Goal: Navigation & Orientation: Understand site structure

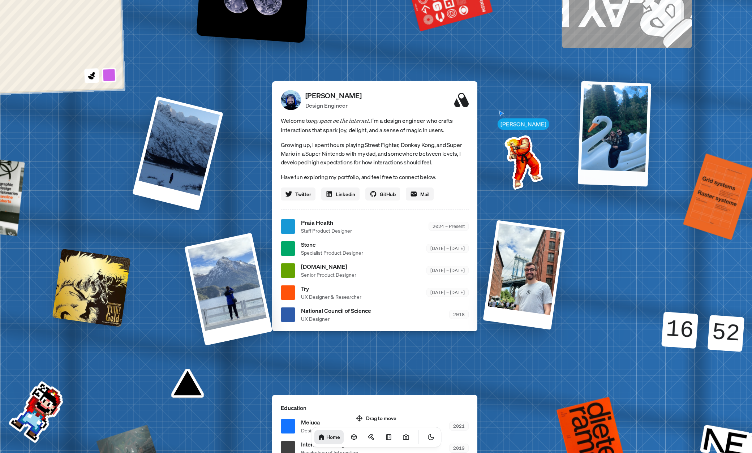
drag, startPoint x: 581, startPoint y: 153, endPoint x: 610, endPoint y: 143, distance: 31.2
click at [611, 143] on div at bounding box center [614, 134] width 74 height 106
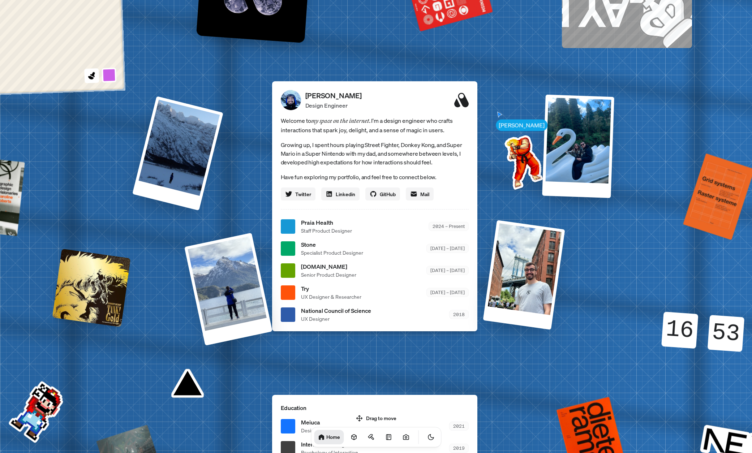
click at [291, 225] on div at bounding box center [288, 226] width 14 height 14
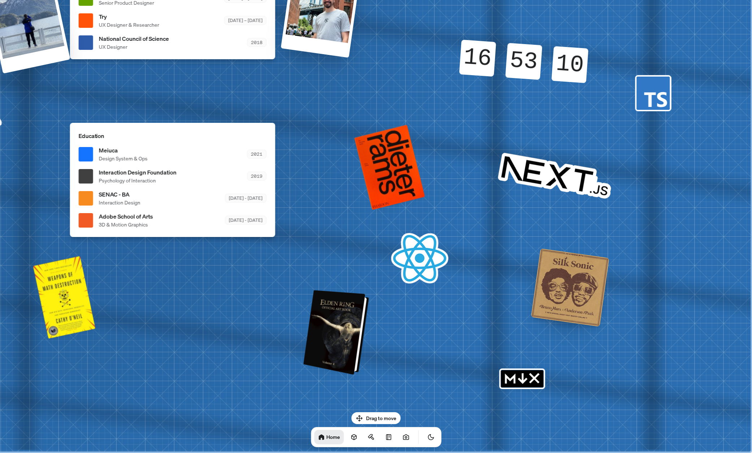
drag, startPoint x: 496, startPoint y: 310, endPoint x: 357, endPoint y: 322, distance: 139.6
click at [343, 331] on div at bounding box center [337, 332] width 60 height 81
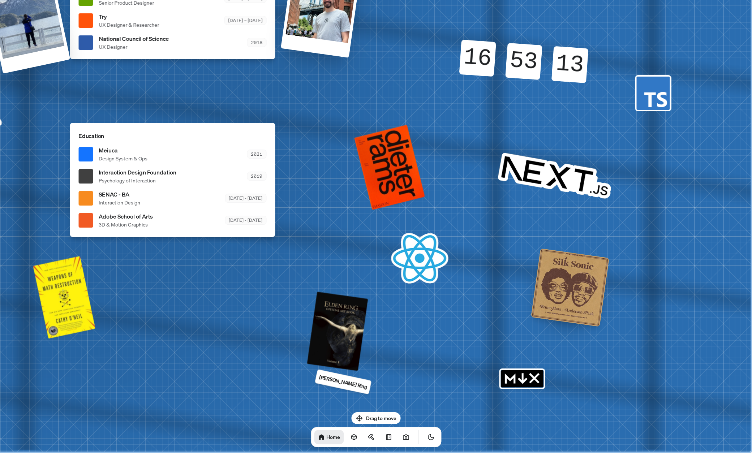
click at [330, 380] on p "[PERSON_NAME] Ring" at bounding box center [343, 382] width 50 height 18
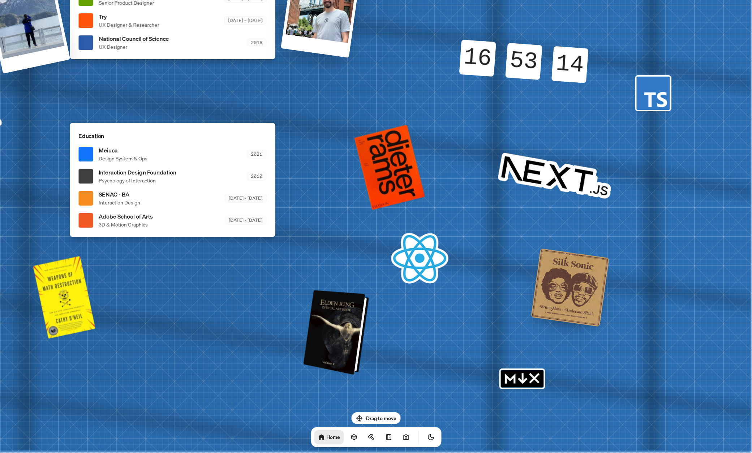
click at [340, 340] on div at bounding box center [337, 332] width 60 height 81
click at [341, 340] on div at bounding box center [337, 332] width 60 height 81
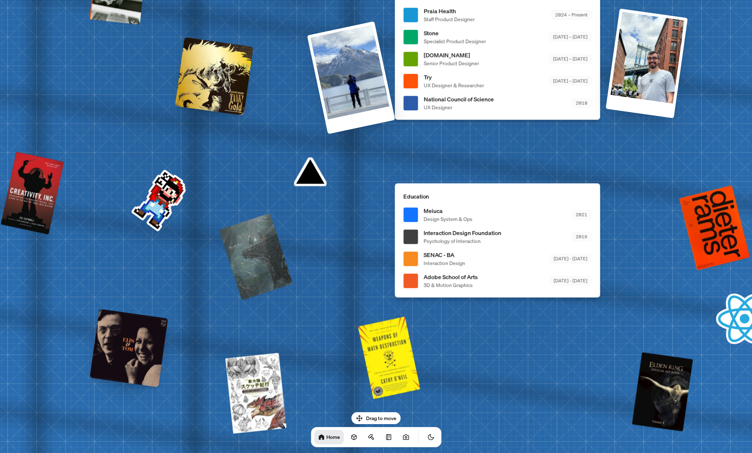
drag, startPoint x: 543, startPoint y: 165, endPoint x: 495, endPoint y: 154, distance: 49.4
click at [587, 180] on div "[PERSON_NAME] [PERSON_NAME] Design Engineer Welcome to my space on the internet…" at bounding box center [498, 15] width 1081 height 947
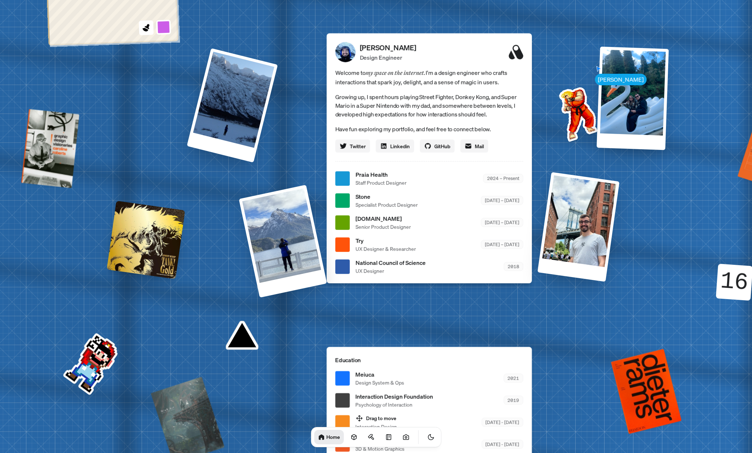
drag, startPoint x: 420, startPoint y: 109, endPoint x: 338, endPoint y: 274, distance: 183.7
click at [344, 273] on li "National Council of Science UX Designer 2018" at bounding box center [429, 266] width 188 height 16
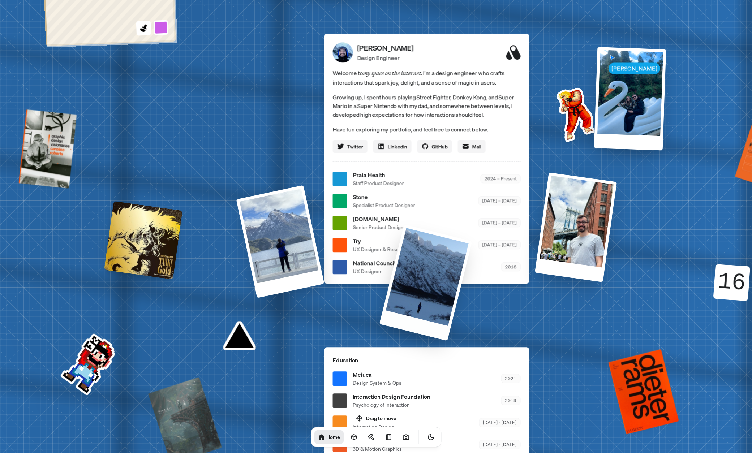
drag, startPoint x: 218, startPoint y: 72, endPoint x: 385, endPoint y: 170, distance: 194.2
click at [446, 192] on div "[PERSON_NAME] [PERSON_NAME] Design Engineer Welcome to my space on the internet…" at bounding box center [427, 179] width 1081 height 947
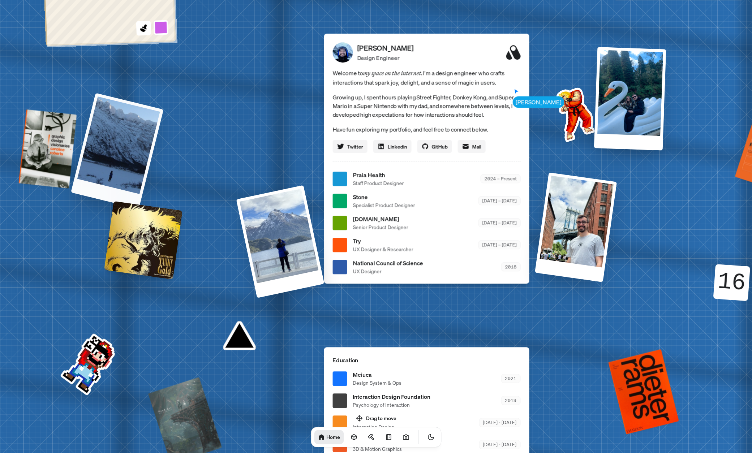
drag, startPoint x: 254, startPoint y: 124, endPoint x: 189, endPoint y: 197, distance: 97.0
click at [154, 194] on div "[PERSON_NAME] [PERSON_NAME] Design Engineer Welcome to my space on the internet…" at bounding box center [427, 179] width 1081 height 947
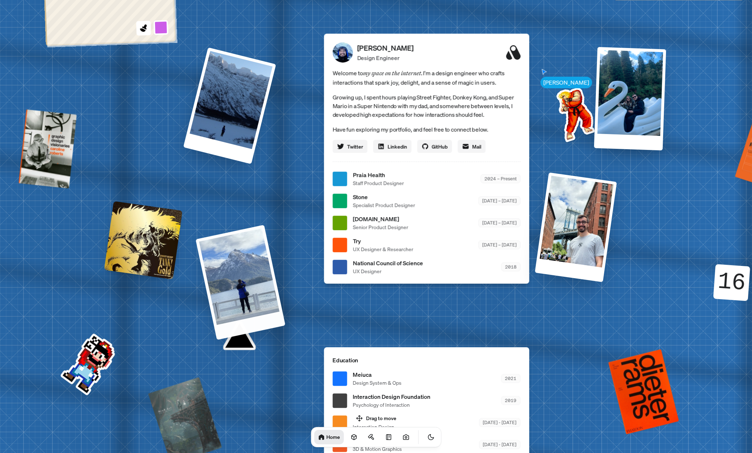
drag, startPoint x: 247, startPoint y: 241, endPoint x: 210, endPoint y: 264, distance: 43.6
click at [199, 272] on div "[PERSON_NAME] [PERSON_NAME] Design Engineer Welcome to my space on the internet…" at bounding box center [427, 179] width 1081 height 947
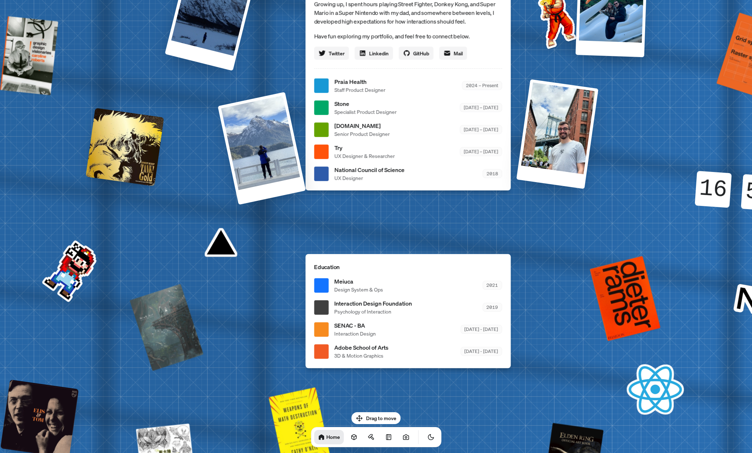
drag, startPoint x: 220, startPoint y: 265, endPoint x: 196, endPoint y: 172, distance: 95.8
click at [196, 172] on div "[PERSON_NAME] [PERSON_NAME] Design Engineer Welcome to my space on the internet…" at bounding box center [409, 85] width 1081 height 947
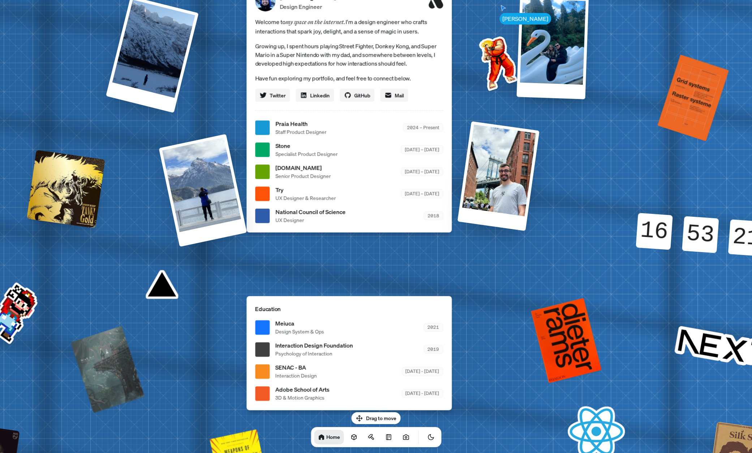
drag, startPoint x: 217, startPoint y: 238, endPoint x: 153, endPoint y: 295, distance: 85.5
click at [153, 295] on div "[PERSON_NAME] [PERSON_NAME] Design Engineer Welcome to my space on the internet…" at bounding box center [350, 128] width 1081 height 947
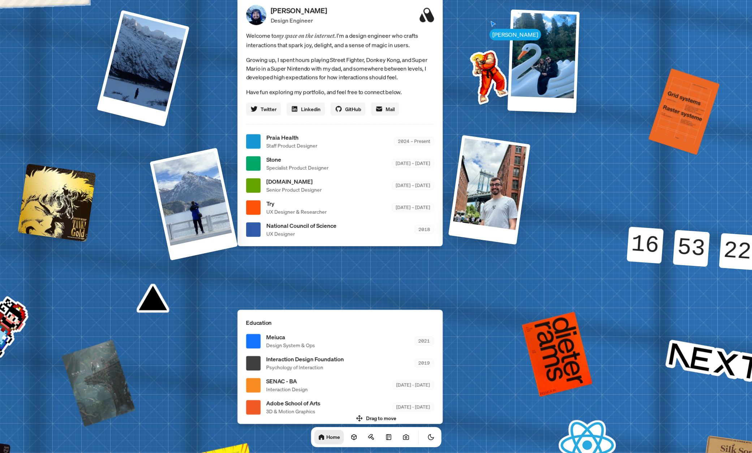
click at [199, 222] on div at bounding box center [194, 204] width 88 height 113
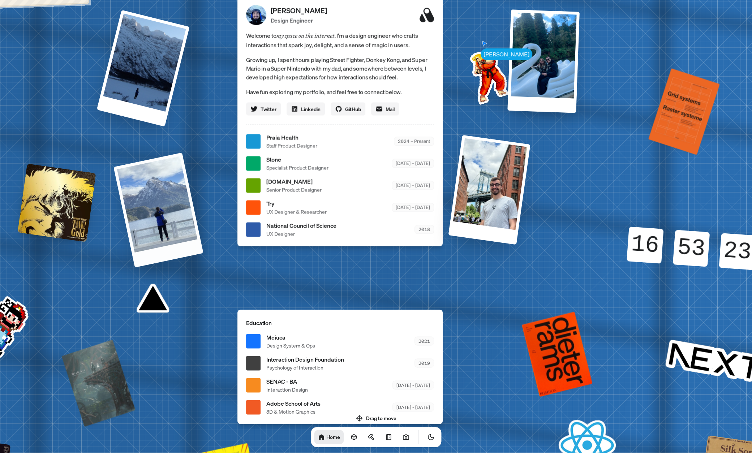
drag, startPoint x: 190, startPoint y: 244, endPoint x: 178, endPoint y: 193, distance: 52.1
click at [178, 193] on div at bounding box center [158, 209] width 90 height 115
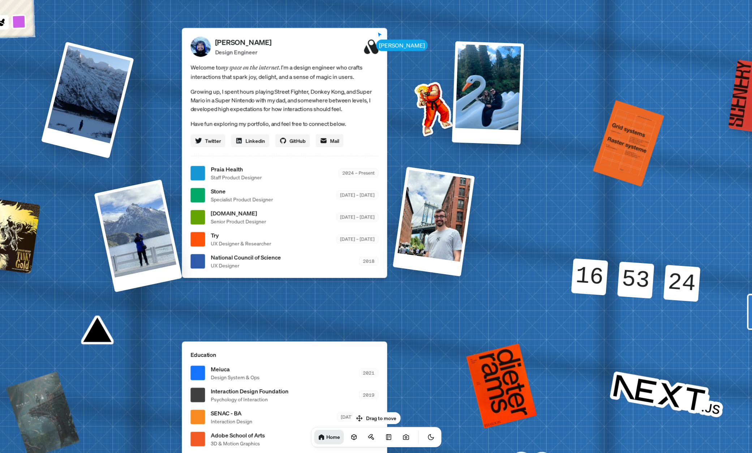
drag, startPoint x: 489, startPoint y: 79, endPoint x: 434, endPoint y: 111, distance: 63.8
click at [434, 111] on img at bounding box center [431, 107] width 73 height 73
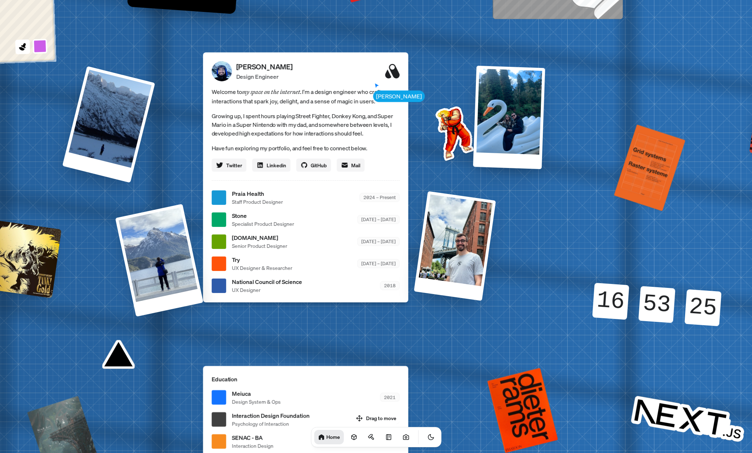
drag, startPoint x: 425, startPoint y: 31, endPoint x: 318, endPoint y: 156, distance: 164.5
click at [428, 36] on div "[PERSON_NAME] [PERSON_NAME] Design Engineer Welcome to my space on the internet…" at bounding box center [306, 197] width 1081 height 947
drag, startPoint x: 223, startPoint y: 199, endPoint x: 318, endPoint y: 216, distance: 96.7
click at [224, 199] on div at bounding box center [218, 197] width 14 height 14
drag, startPoint x: 375, startPoint y: 199, endPoint x: 256, endPoint y: 199, distance: 119.2
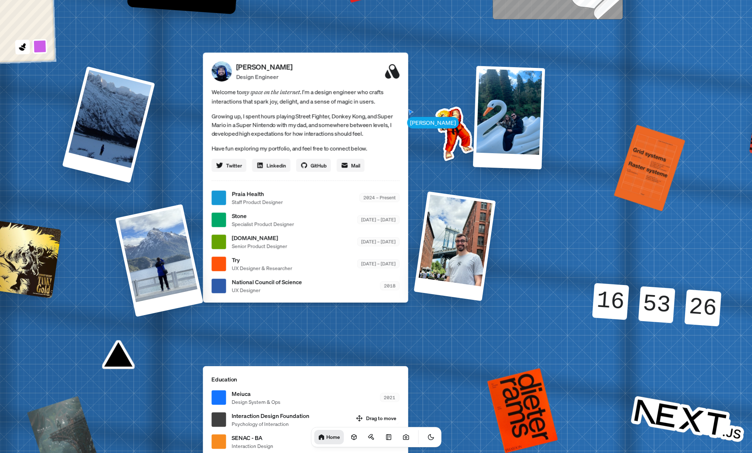
click at [362, 201] on div "2024 – Present" at bounding box center [379, 197] width 40 height 9
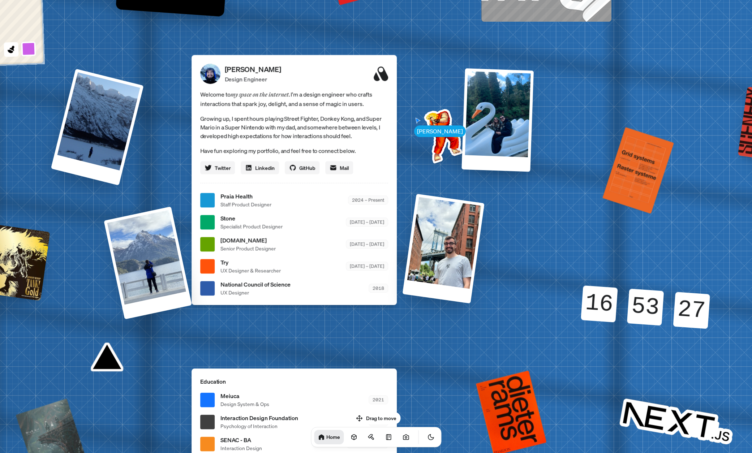
click at [247, 207] on span "Staff Product Designer" at bounding box center [245, 205] width 51 height 8
drag, startPoint x: 247, startPoint y: 204, endPoint x: 348, endPoint y: 276, distance: 124.3
click at [247, 204] on span "Staff Product Designer" at bounding box center [245, 205] width 51 height 8
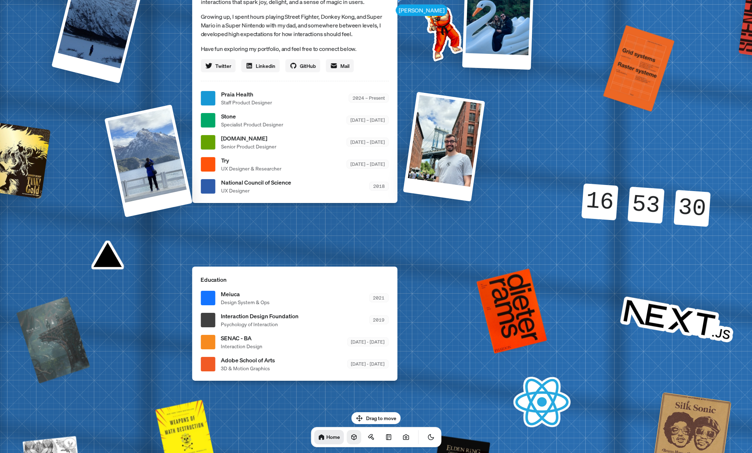
click at [350, 440] on icon at bounding box center [353, 437] width 7 height 7
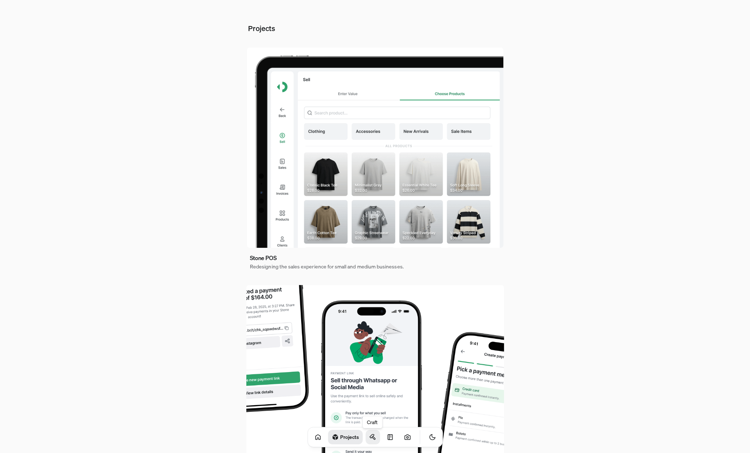
click at [369, 439] on icon at bounding box center [372, 437] width 7 height 7
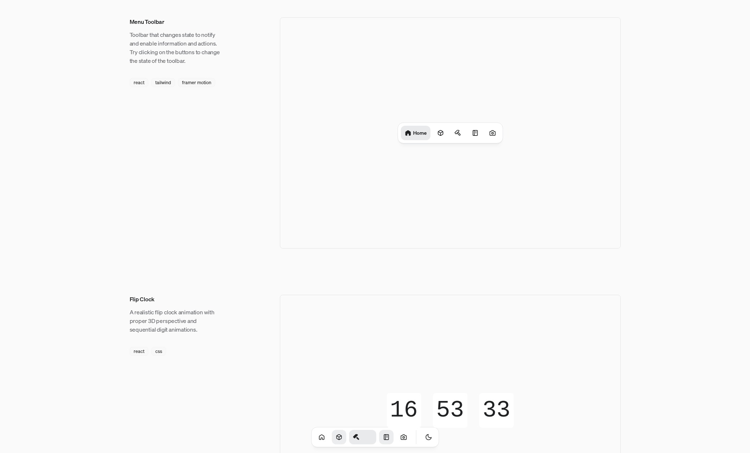
click at [383, 439] on icon at bounding box center [386, 437] width 7 height 7
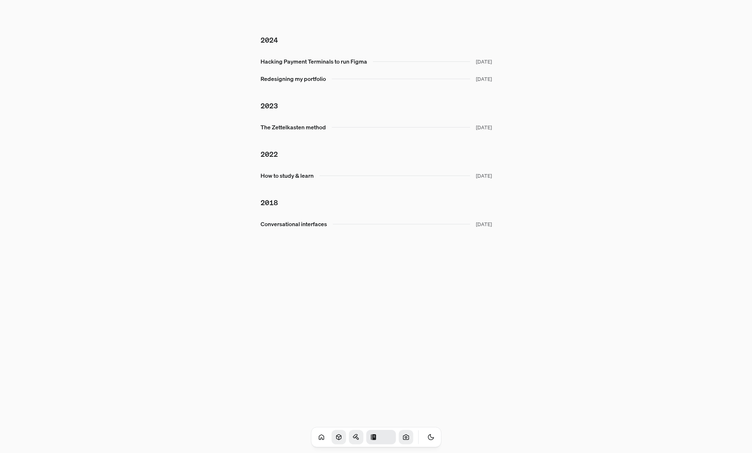
click at [403, 439] on icon at bounding box center [405, 437] width 5 height 5
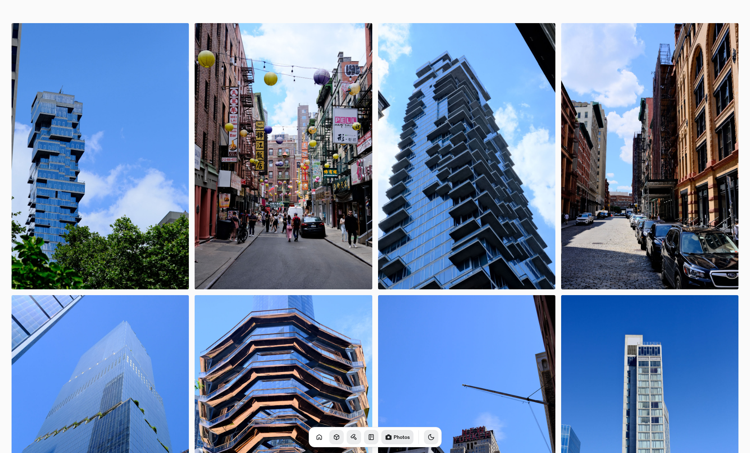
click at [424, 439] on button "Toggle Theme" at bounding box center [431, 437] width 14 height 14
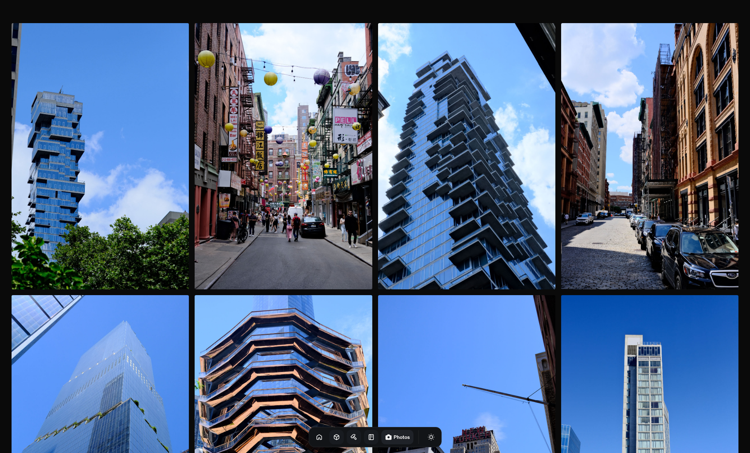
click at [320, 437] on div "Photos" at bounding box center [375, 437] width 133 height 20
click at [314, 439] on link at bounding box center [319, 437] width 14 height 14
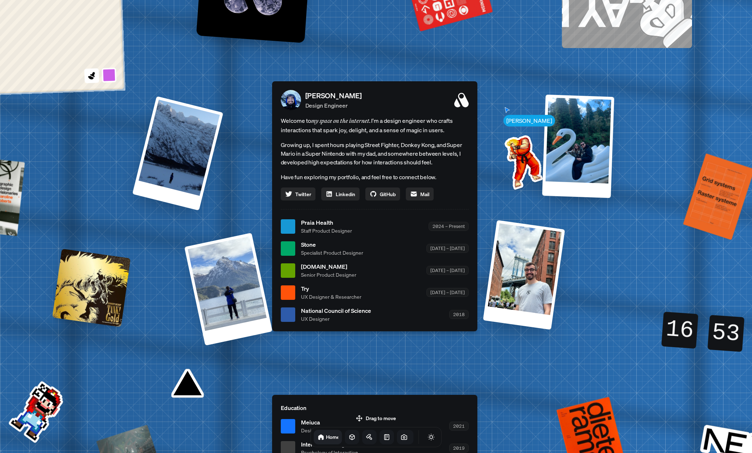
click at [332, 438] on link "Home" at bounding box center [328, 437] width 29 height 14
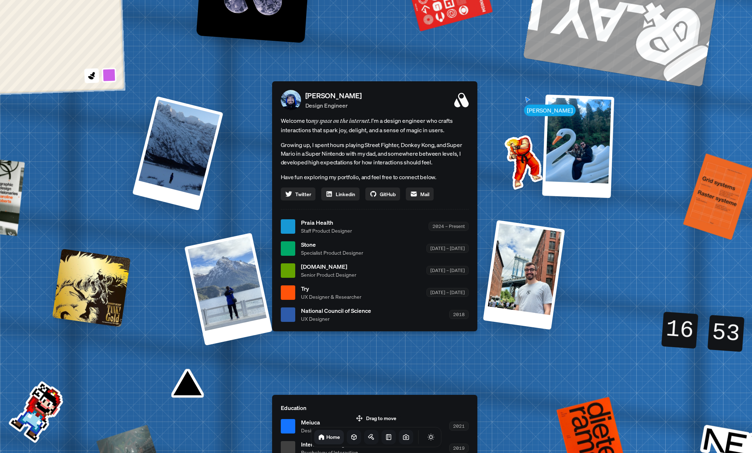
click at [347, 438] on link at bounding box center [354, 437] width 14 height 14
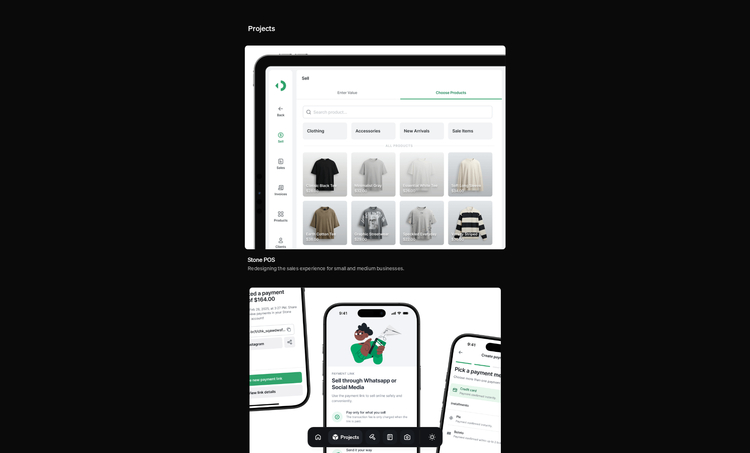
click at [369, 438] on icon at bounding box center [372, 437] width 7 height 7
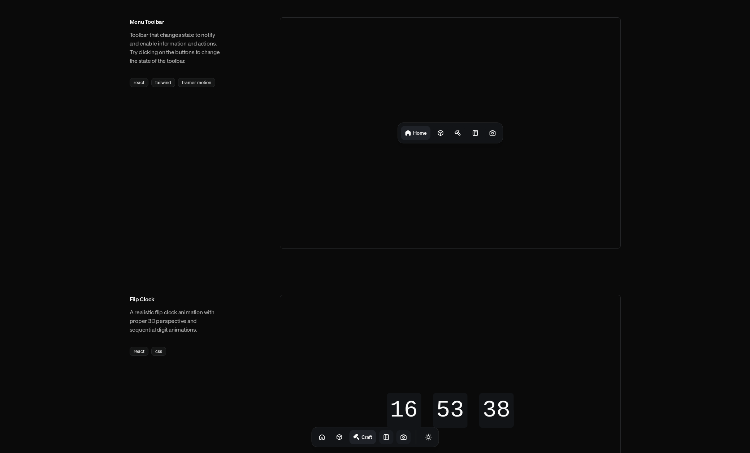
click at [379, 438] on link at bounding box center [386, 437] width 14 height 14
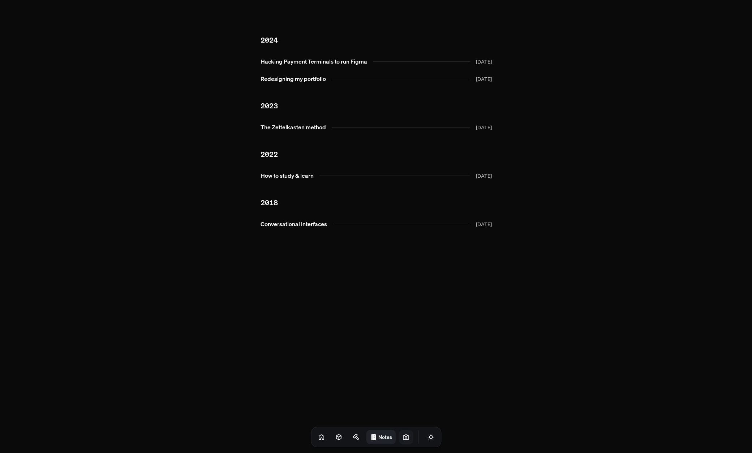
click at [403, 436] on icon at bounding box center [405, 437] width 5 height 5
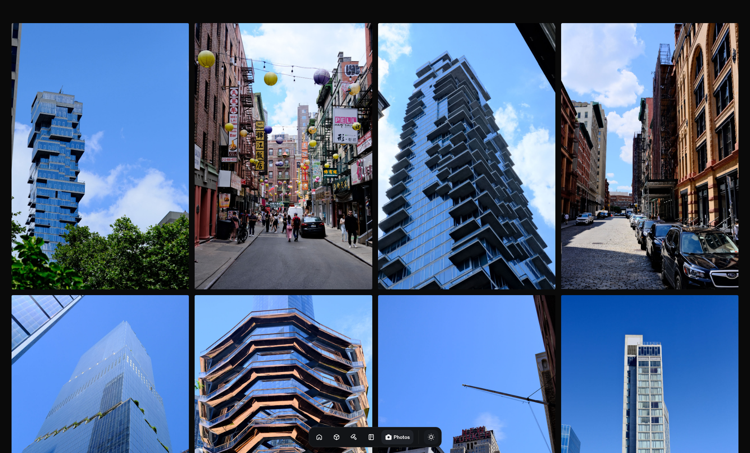
click at [428, 439] on icon "Toggle Theme" at bounding box center [431, 437] width 7 height 7
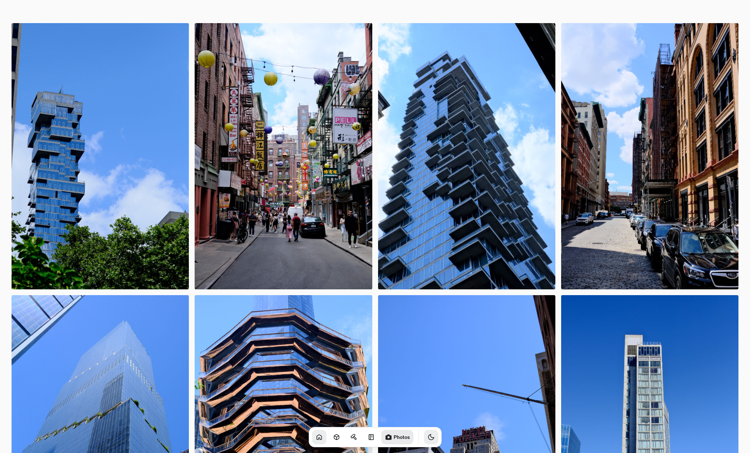
click at [317, 439] on icon at bounding box center [319, 437] width 5 height 5
